Goal: Task Accomplishment & Management: Manage account settings

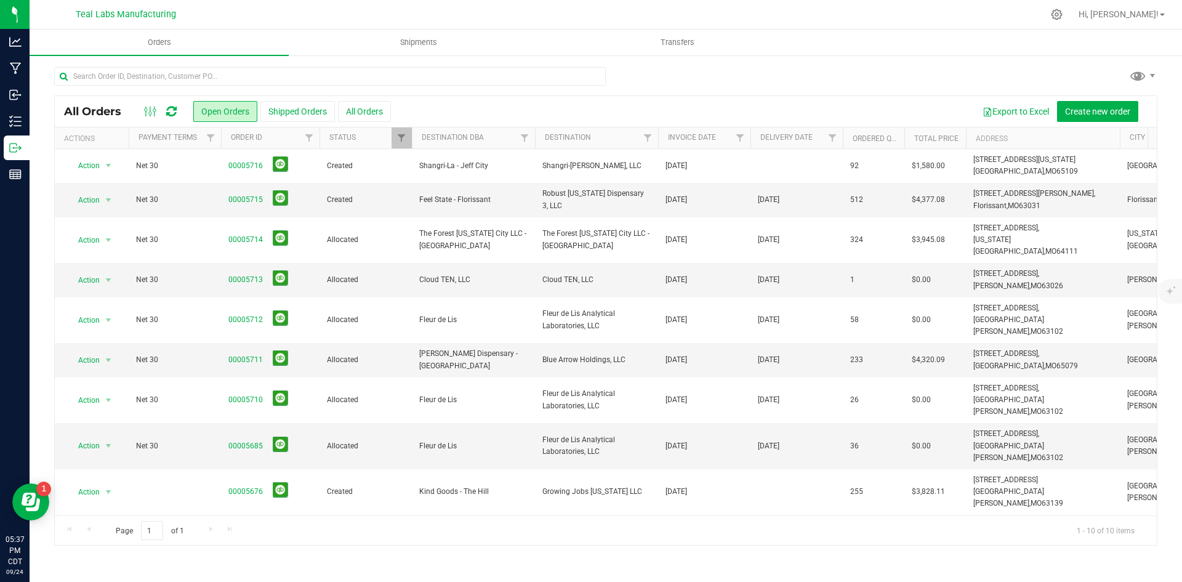
click at [726, 85] on div at bounding box center [605, 81] width 1103 height 28
click at [772, 74] on div at bounding box center [605, 81] width 1103 height 28
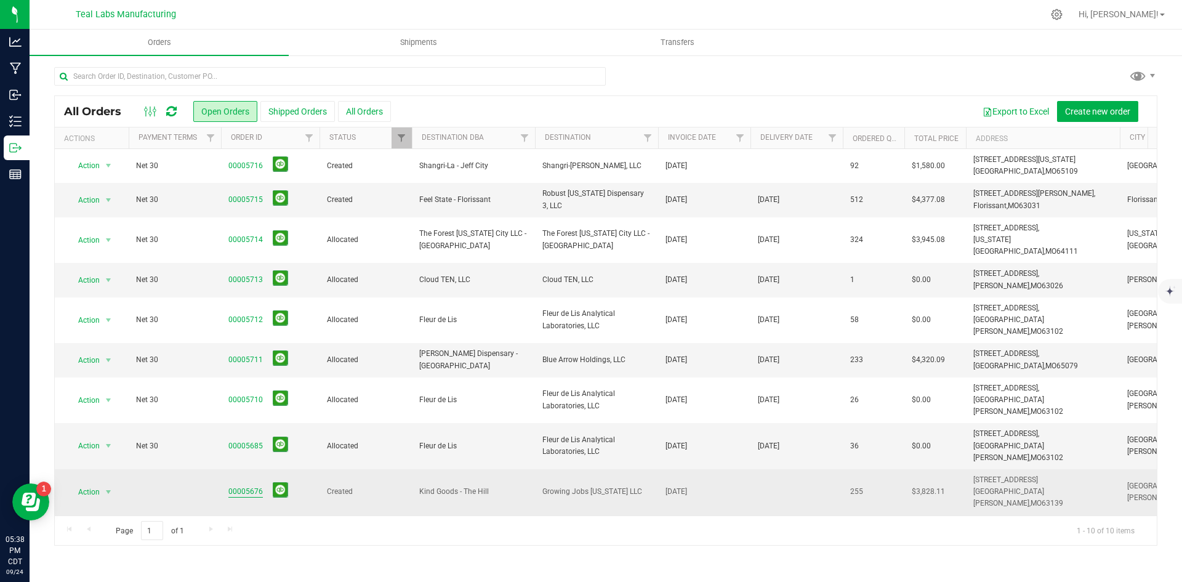
click at [250, 486] on link "00005676" at bounding box center [245, 492] width 34 height 12
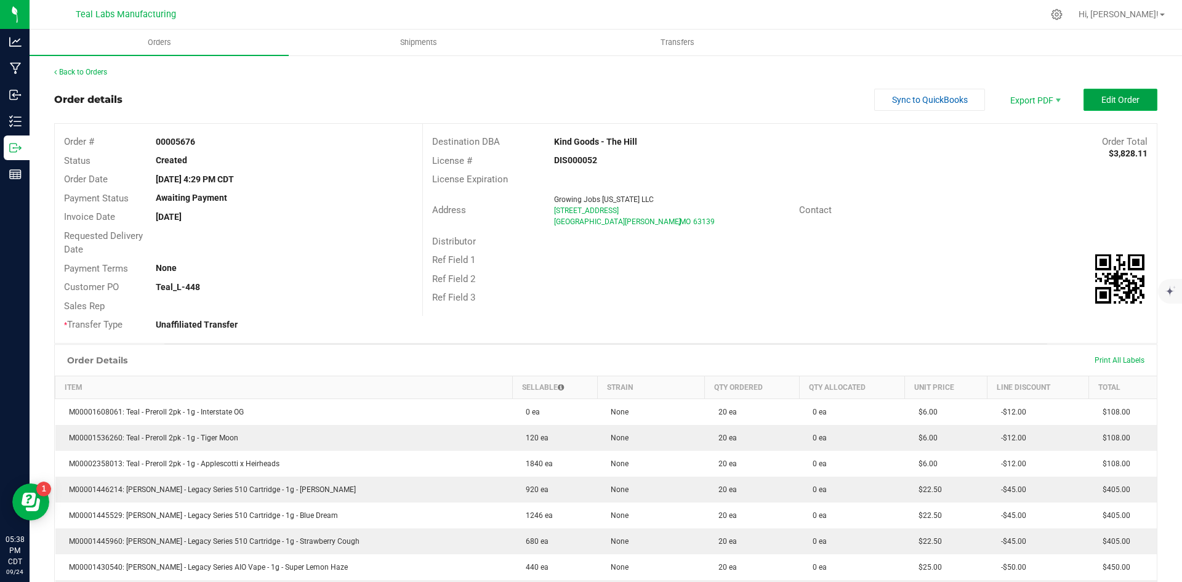
click at [1101, 97] on span "Edit Order" at bounding box center [1120, 100] width 38 height 10
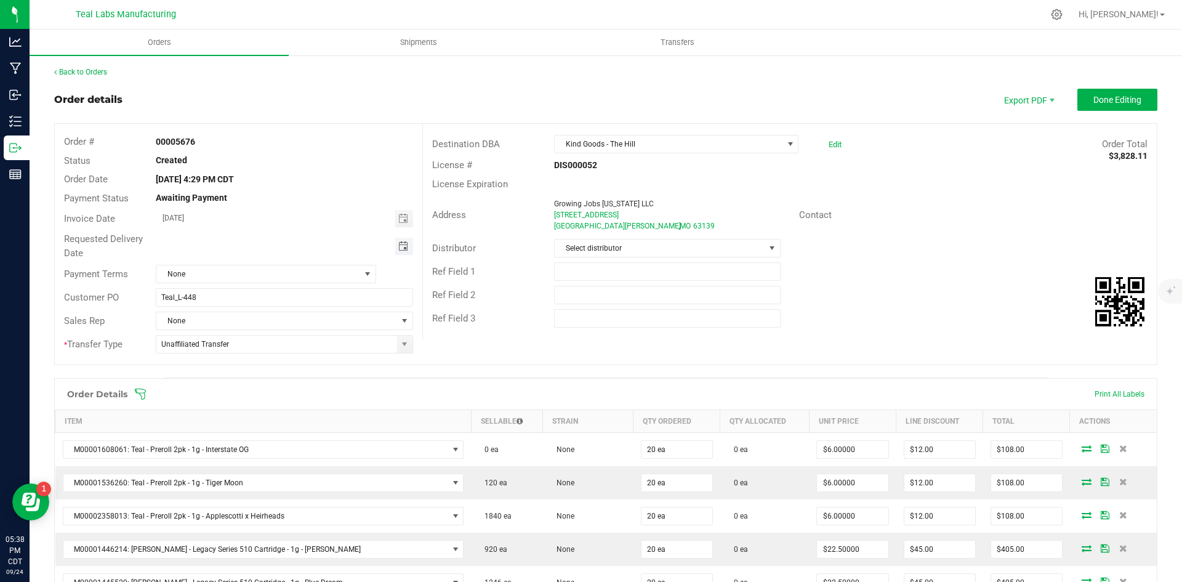
click at [401, 246] on span "Toggle calendar" at bounding box center [403, 246] width 10 height 10
click at [229, 383] on span "29" at bounding box center [229, 386] width 18 height 19
type input "[DATE]"
click at [927, 272] on div "Ref Field 1" at bounding box center [790, 271] width 734 height 23
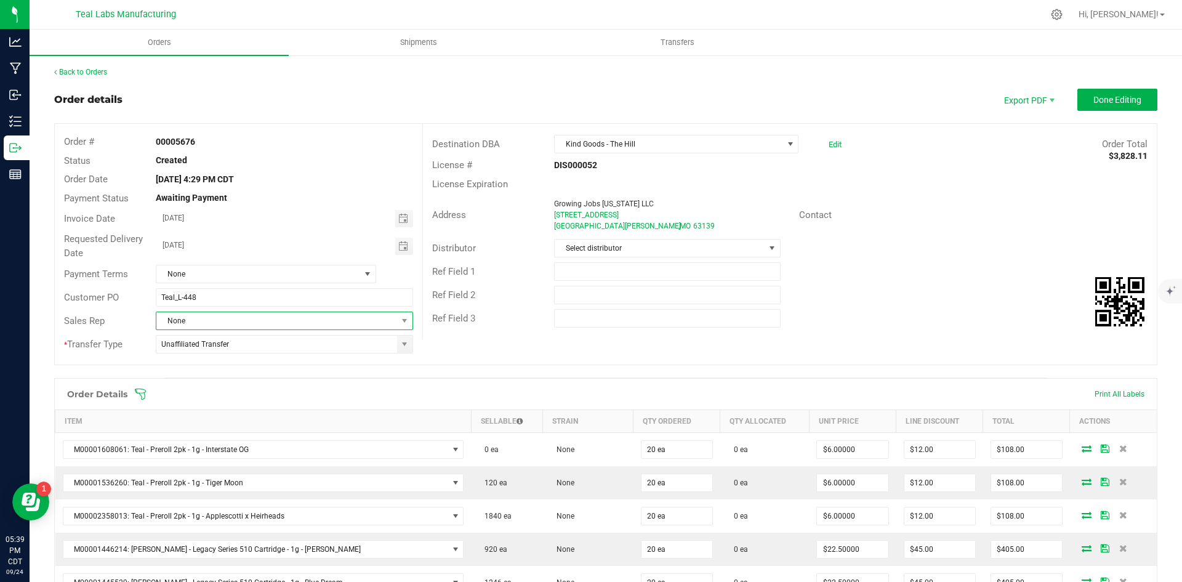
click at [403, 315] on span at bounding box center [404, 320] width 15 height 17
click at [199, 392] on li "[PERSON_NAME]" at bounding box center [283, 394] width 254 height 21
click at [1080, 100] on button "Done Editing" at bounding box center [1117, 100] width 80 height 22
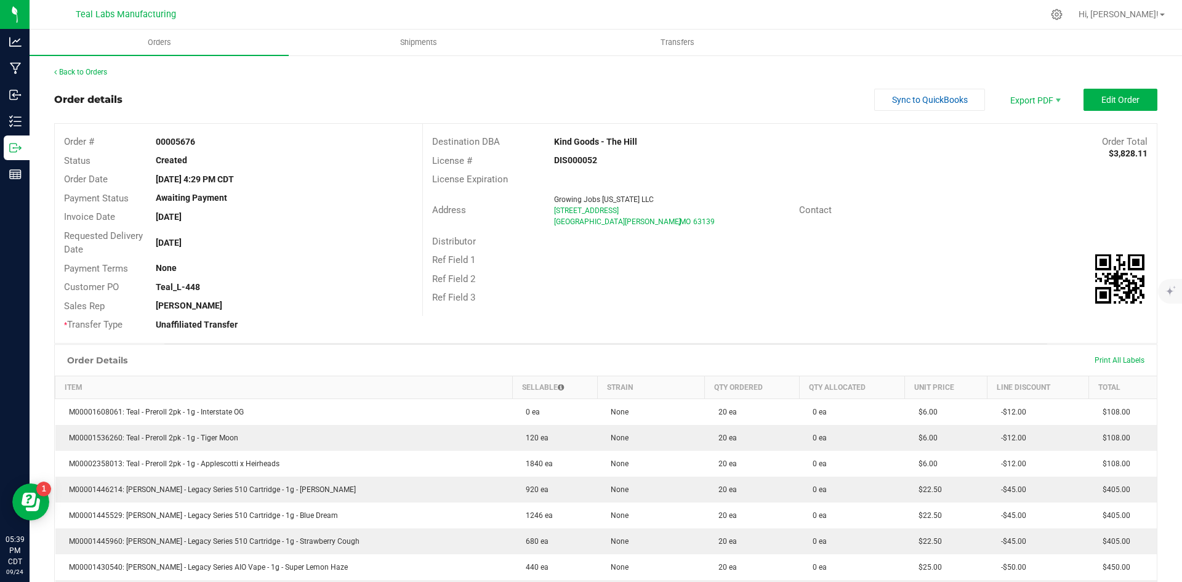
drag, startPoint x: 656, startPoint y: 146, endPoint x: 543, endPoint y: 143, distance: 112.7
click at [545, 143] on div "Kind Goods - The Hill" at bounding box center [698, 141] width 306 height 13
copy strong "Kind Goods - The Hill"
click at [1023, 135] on span "Invoice PDF" at bounding box center [1026, 138] width 76 height 18
click at [874, 102] on button "Sync to QuickBooks" at bounding box center [929, 100] width 111 height 22
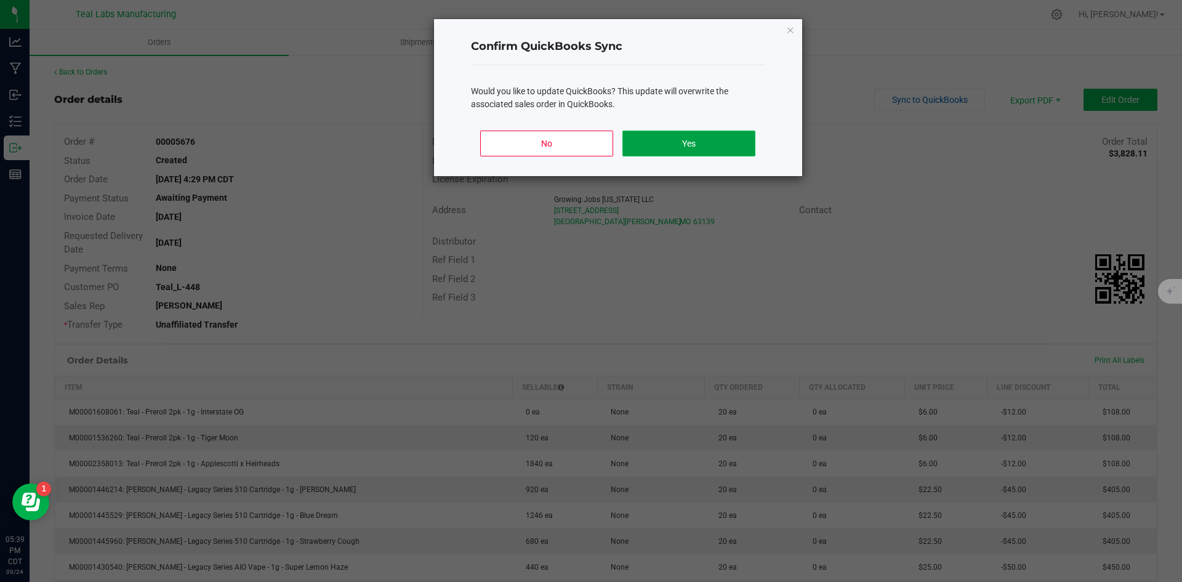
click at [720, 134] on button "Yes" at bounding box center [688, 143] width 132 height 26
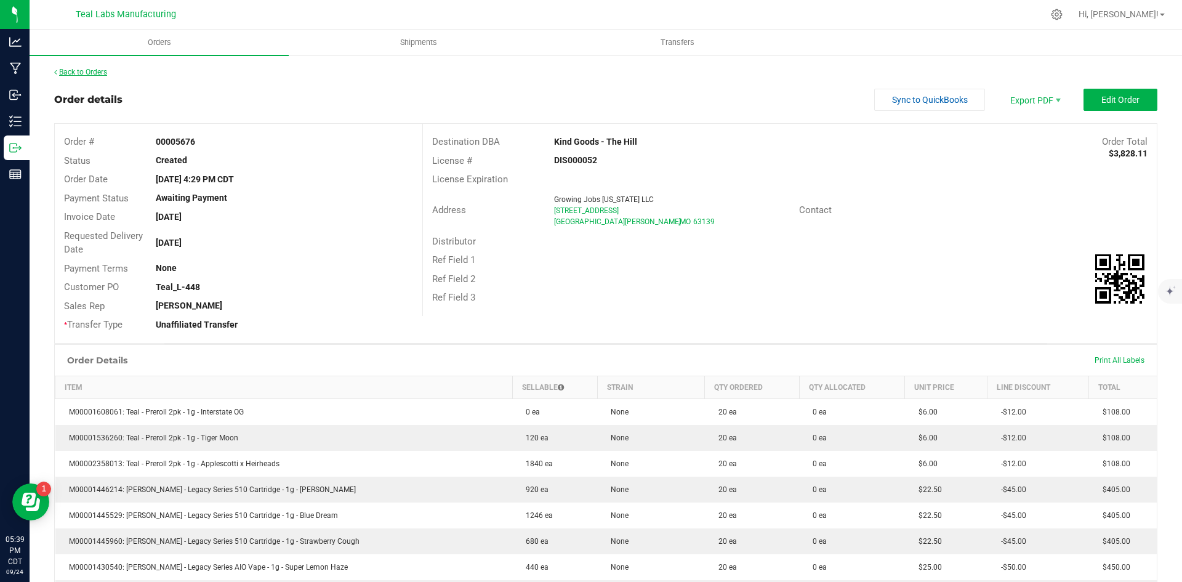
click at [97, 73] on link "Back to Orders" at bounding box center [80, 72] width 53 height 9
